Goal: Complete application form

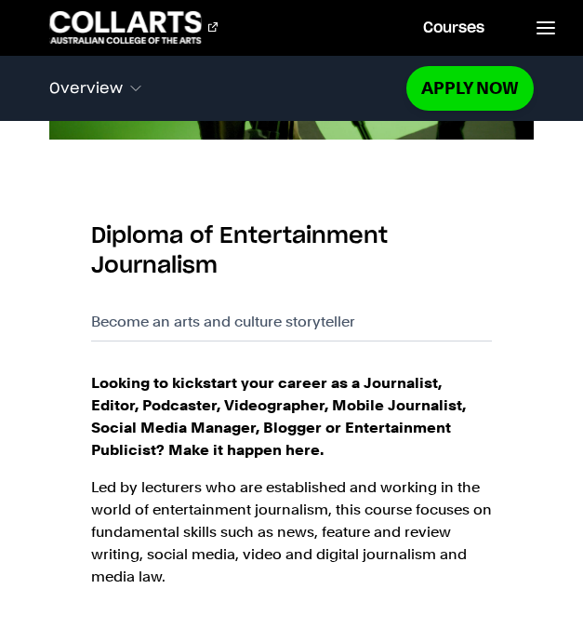
scroll to position [1167, 0]
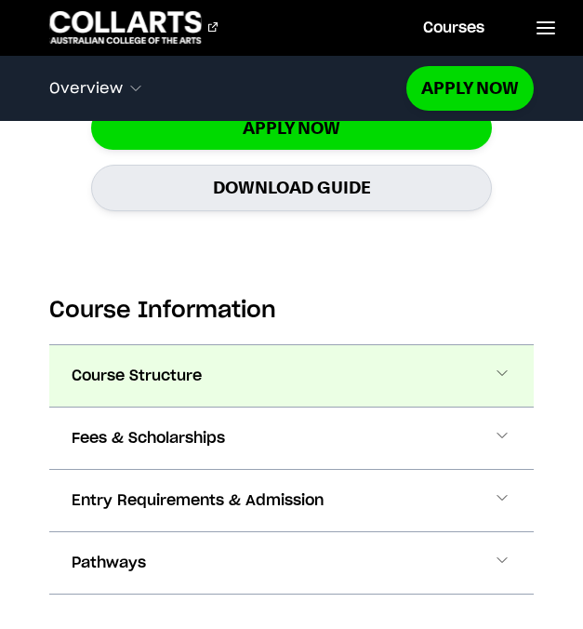
click at [250, 363] on button "Course Structure" at bounding box center [291, 375] width 484 height 61
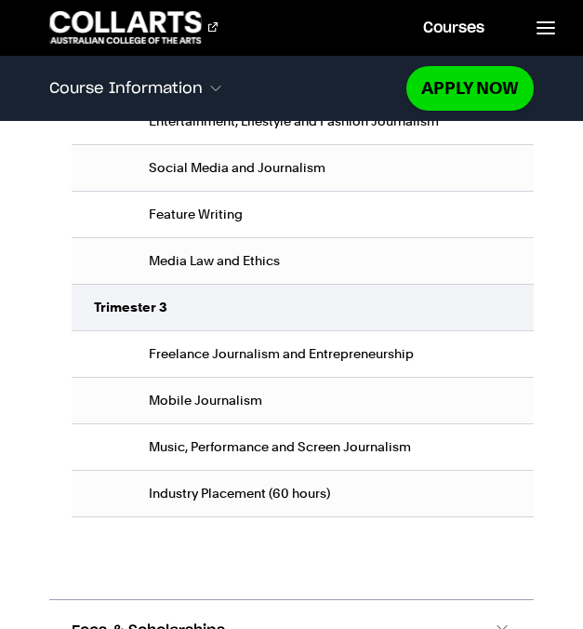
scroll to position [3057, 0]
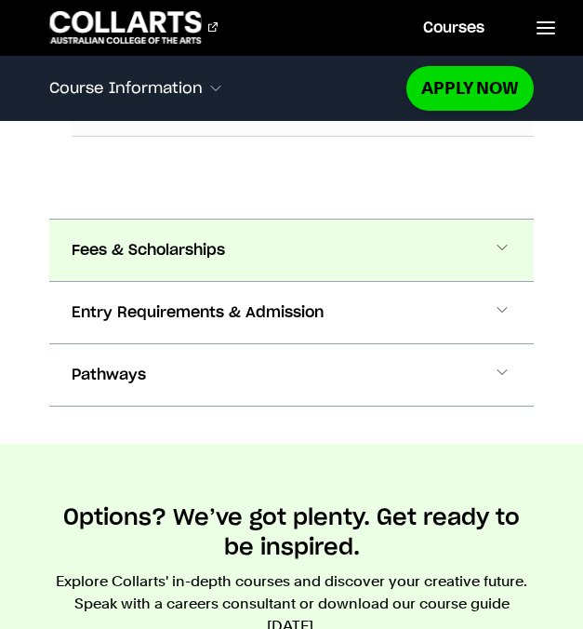
click at [233, 256] on button "Fees & Scholarships" at bounding box center [291, 250] width 484 height 61
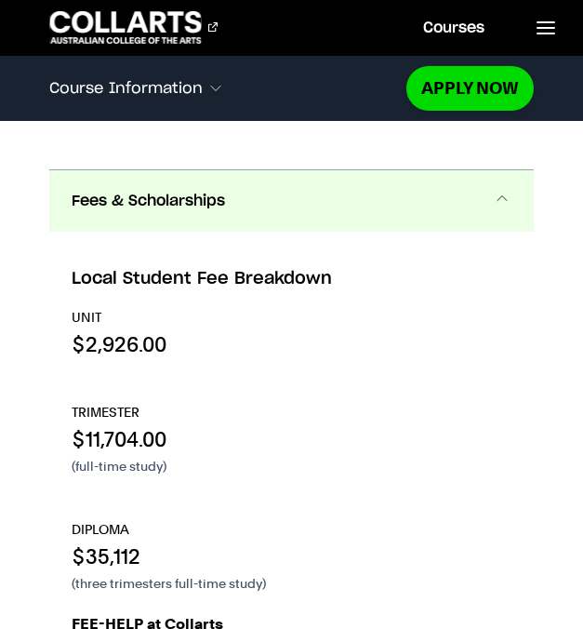
scroll to position [3108, 0]
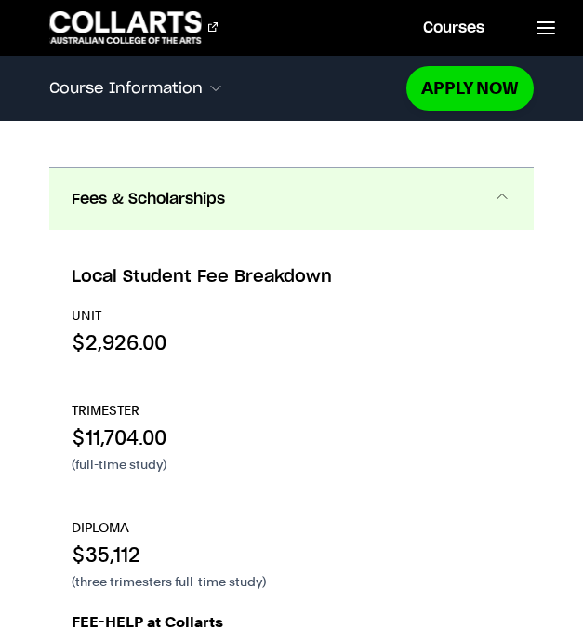
click at [248, 216] on button "Fees & Scholarships" at bounding box center [291, 198] width 484 height 61
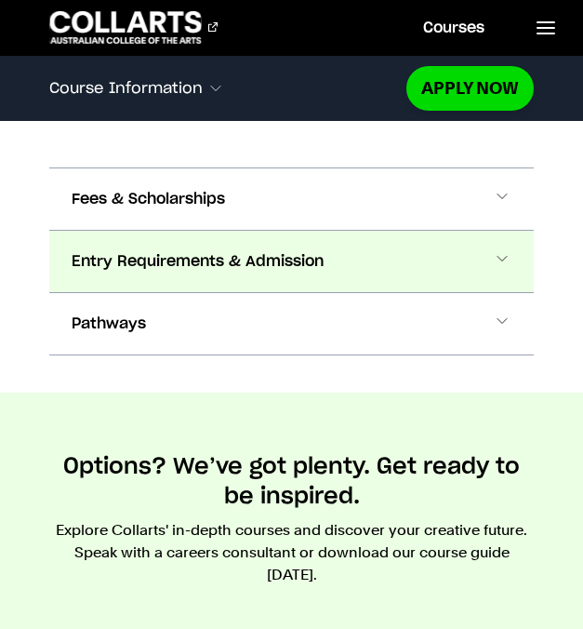
click at [231, 250] on span "Entry Requirements & Admission" at bounding box center [198, 261] width 252 height 22
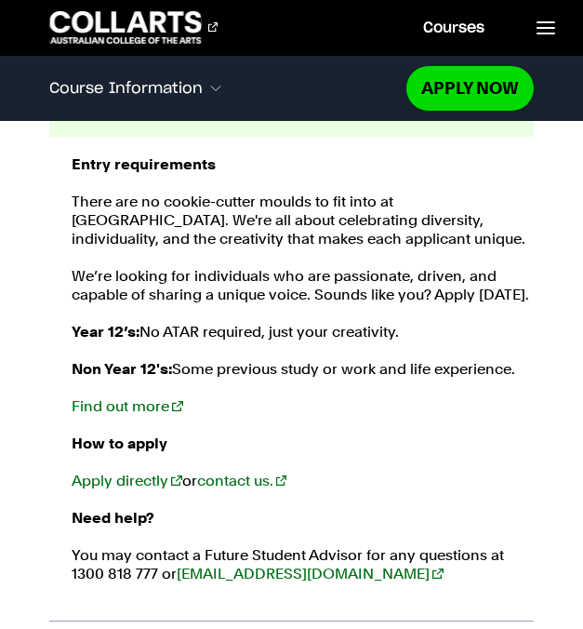
scroll to position [3432, 0]
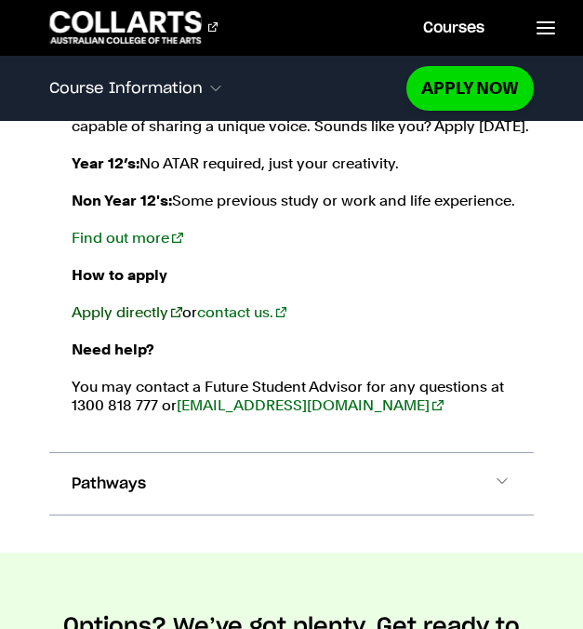
click at [139, 307] on link "Apply directly" at bounding box center [127, 312] width 110 height 18
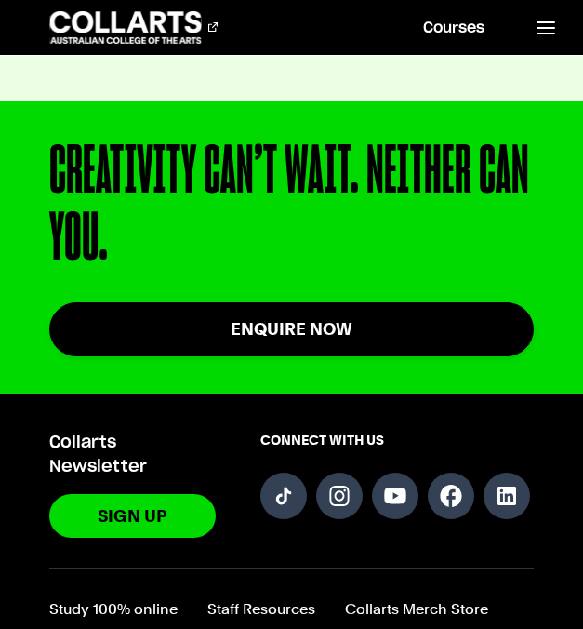
scroll to position [2804, 0]
